Goal: Manage account settings

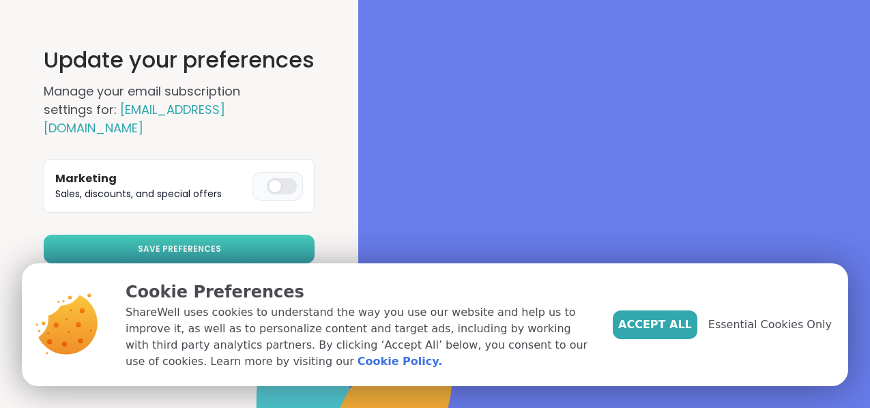
click at [236, 235] on button "Save Preferences" at bounding box center [179, 249] width 271 height 29
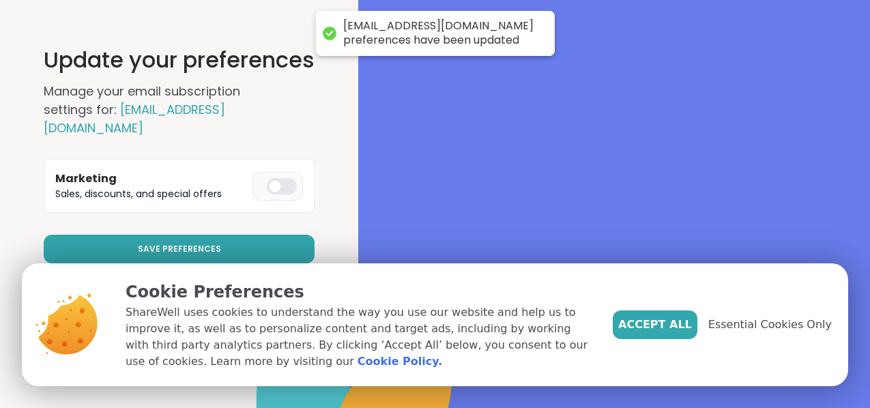
click at [278, 274] on link "Manage All Email Settings" at bounding box center [179, 288] width 271 height 29
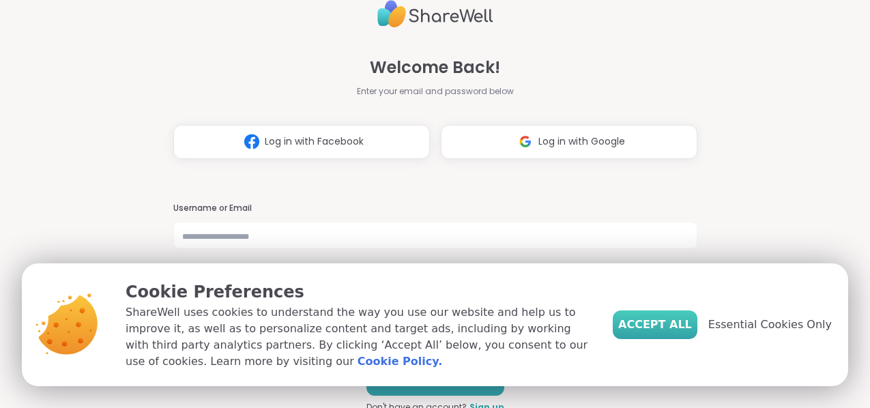
click at [692, 333] on span "Accept All" at bounding box center [656, 325] width 74 height 16
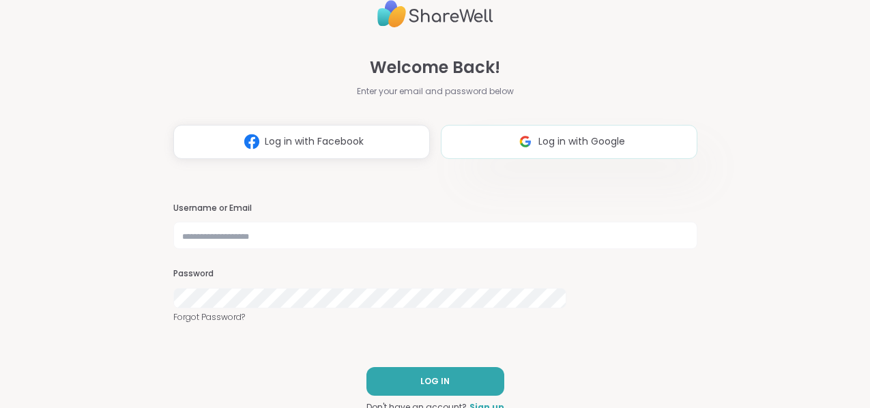
click at [528, 129] on button "Log in with Google" at bounding box center [569, 142] width 257 height 34
